Goal: Task Accomplishment & Management: Complete application form

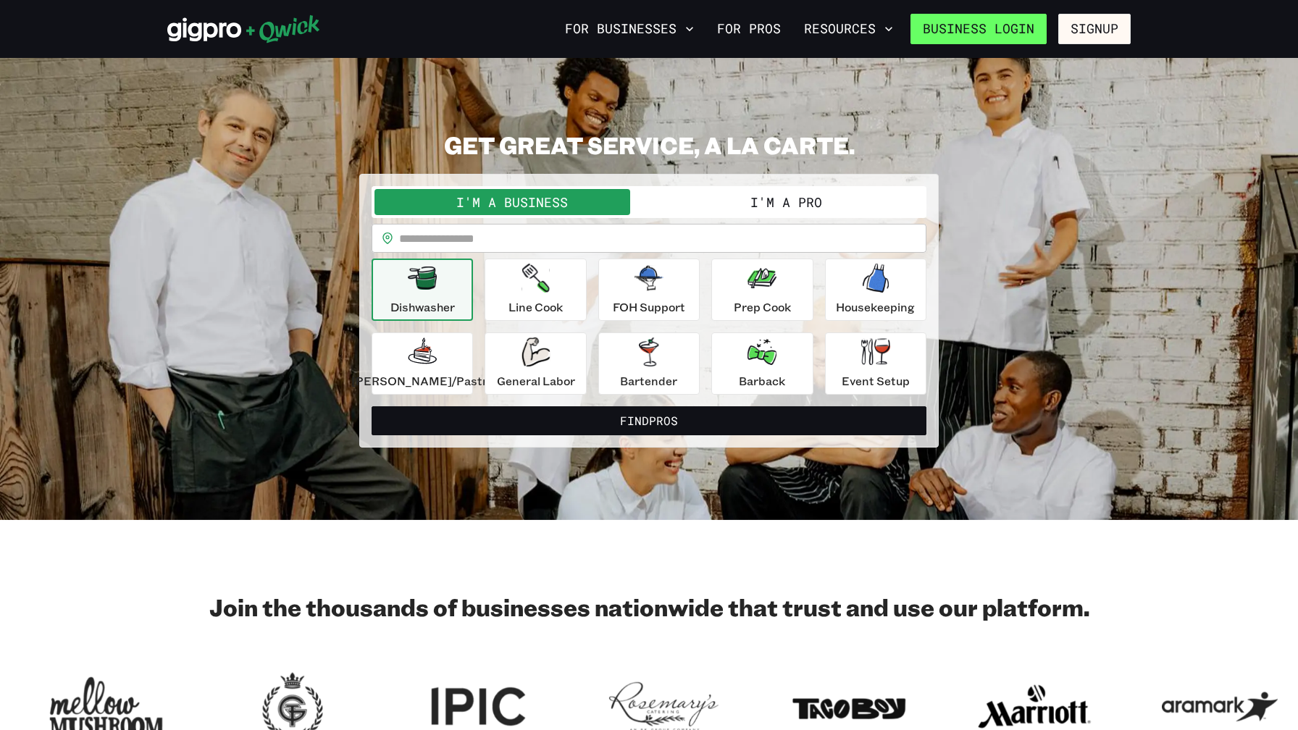
click at [994, 22] on link "Business Login" at bounding box center [979, 29] width 136 height 30
click at [1022, 28] on link "Business Login" at bounding box center [979, 29] width 136 height 30
click at [1080, 31] on button "Signup" at bounding box center [1094, 29] width 72 height 30
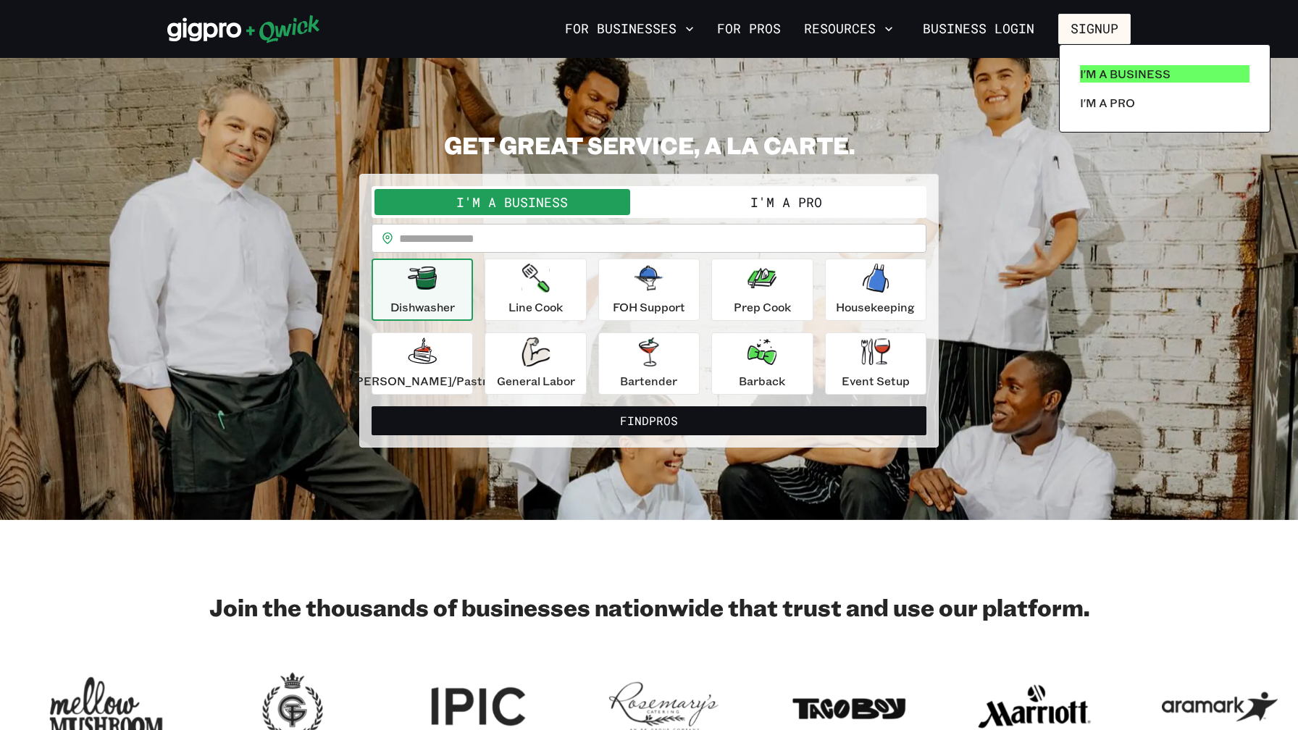
click at [1118, 71] on p "I'm a Business" at bounding box center [1125, 73] width 91 height 17
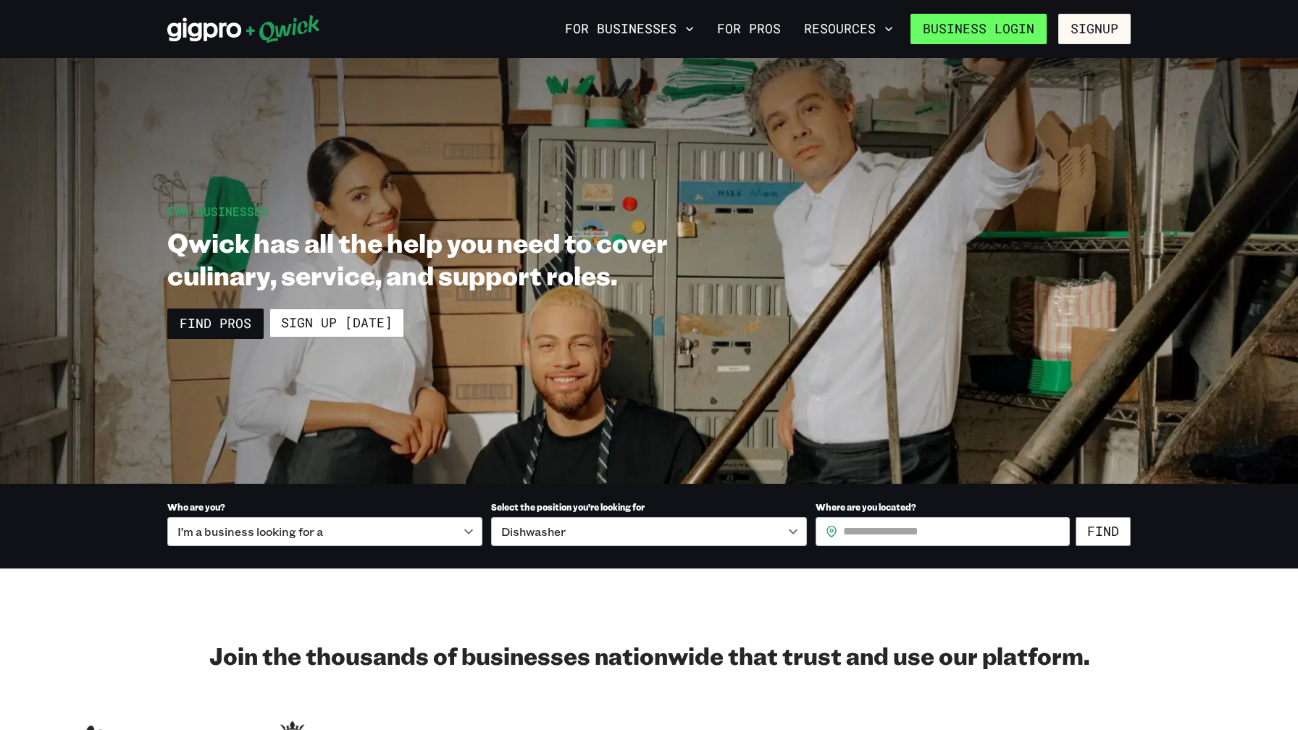
click at [958, 25] on link "Business Login" at bounding box center [979, 29] width 136 height 30
